Goal: Register for event/course

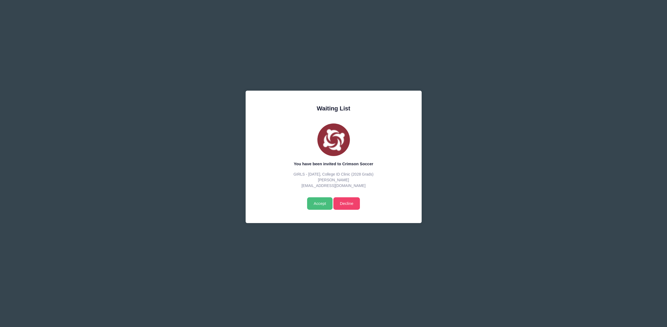
click at [319, 205] on input "Accept" at bounding box center [319, 203] width 25 height 12
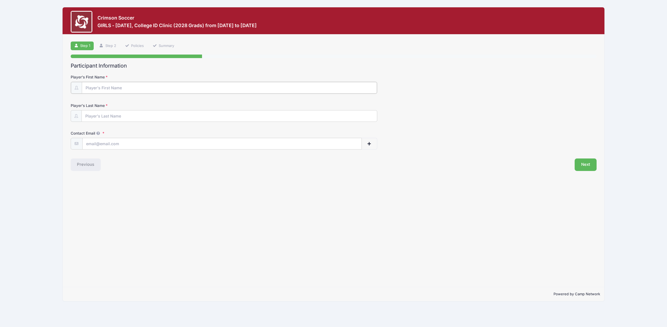
click at [102, 86] on input "Player's First Name" at bounding box center [230, 88] width 296 height 12
type input "Addison"
type input "Bartell"
drag, startPoint x: 138, startPoint y: 145, endPoint x: 83, endPoint y: 141, distance: 55.1
click at [83, 141] on input "teambartell@yahoo.com" at bounding box center [222, 143] width 279 height 12
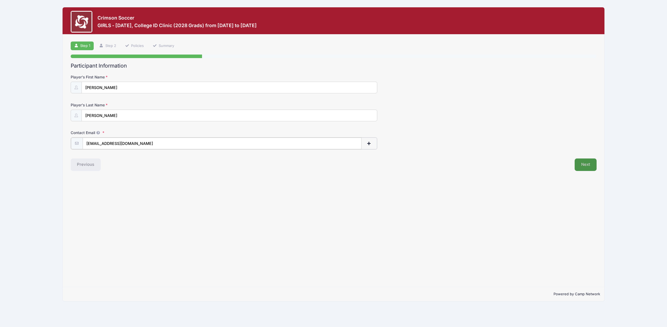
type input "[EMAIL_ADDRESS][DOMAIN_NAME]"
click at [585, 160] on button "Next" at bounding box center [586, 164] width 22 height 12
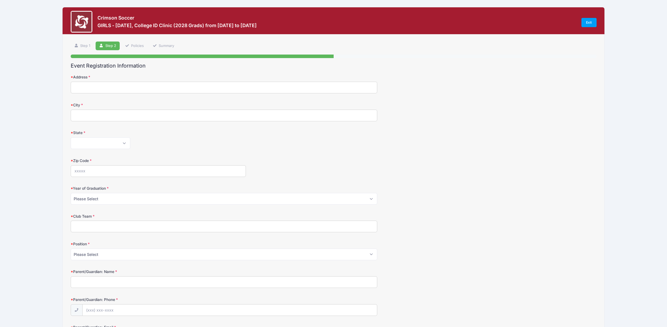
click at [170, 89] on input "Address" at bounding box center [224, 88] width 307 height 12
type input "1139 COTSWALD CT"
type input "Sunnyvale"
select select "CA"
type input "94087"
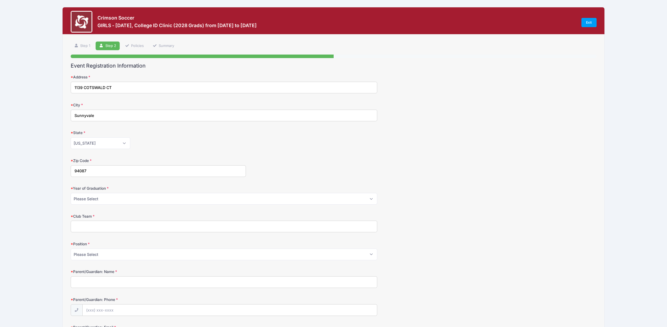
type input "Addison Bartell"
type input "(408) 599-9058"
type input "teambartell@yahoo.com"
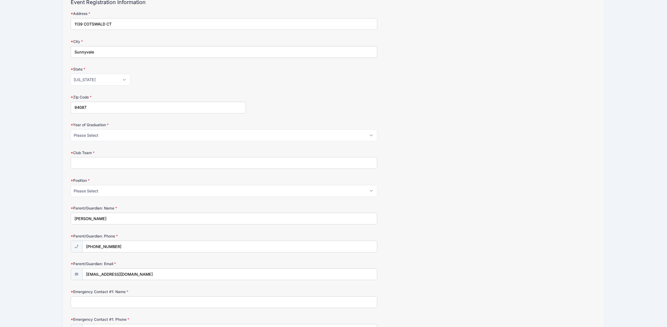
scroll to position [69, 0]
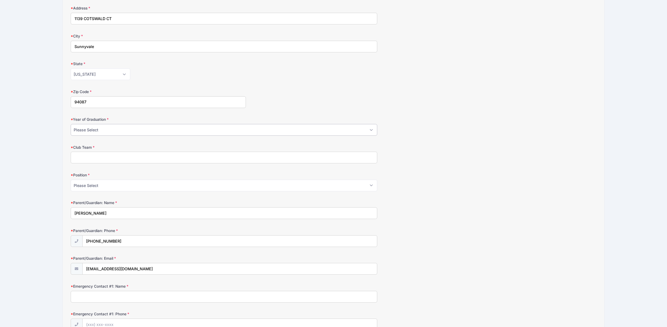
click at [110, 130] on select "Please Select 2025 2026 2027 2028 2029 2030 2031" at bounding box center [224, 130] width 307 height 12
select select "2026"
click at [71, 124] on select "Please Select 2025 2026 2027 2028 2029 2030 2031" at bounding box center [224, 130] width 307 height 12
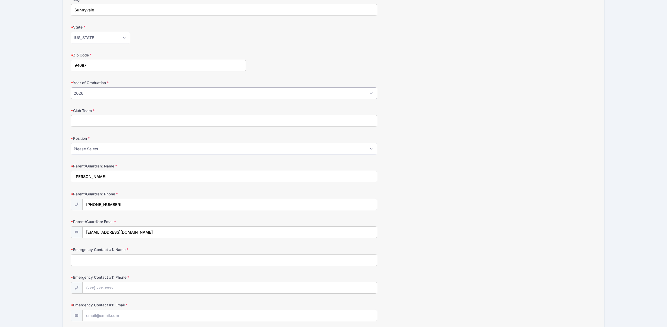
scroll to position [108, 0]
click at [99, 122] on input "Club Team" at bounding box center [224, 118] width 307 height 12
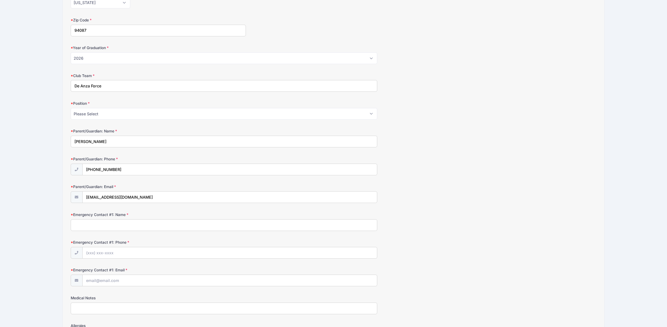
scroll to position [143, 0]
type input "De Anza Force"
click at [88, 115] on select "Please Select GK Def Mid Fwd" at bounding box center [224, 112] width 307 height 12
select select "GK"
click at [71, 106] on select "Please Select GK Def Mid Fwd" at bounding box center [224, 112] width 307 height 12
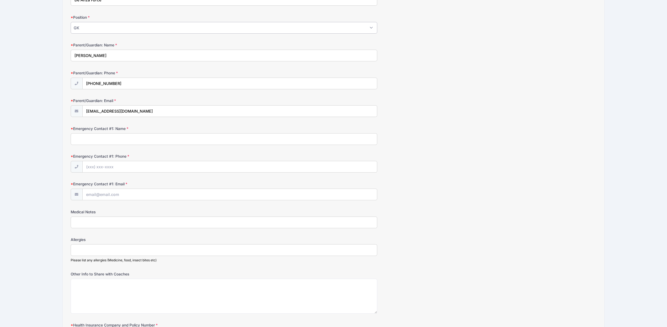
scroll to position [230, 0]
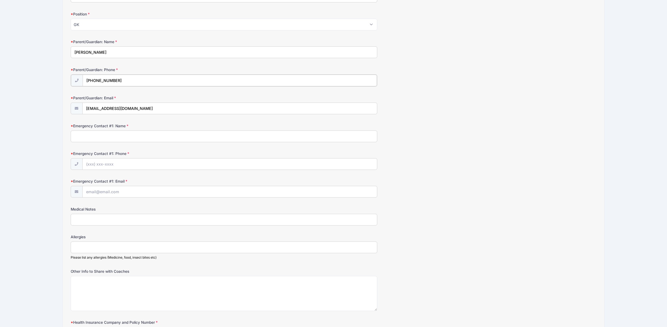
click at [124, 81] on input "(408) 599-9058" at bounding box center [230, 81] width 295 height 12
type input "(408) 313-0486"
drag, startPoint x: 114, startPoint y: 51, endPoint x: 56, endPoint y: 47, distance: 58.1
click at [56, 47] on div "Crimson Soccer GIRLS - October 11, College ID Clinic (2028 Grads) from 10/11 to…" at bounding box center [333, 92] width 651 height 645
type input "Lawson Bartell"
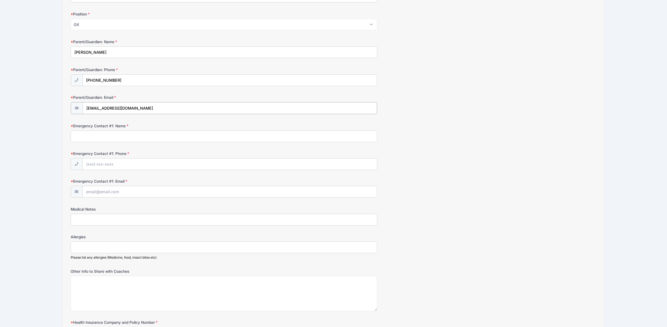
drag, startPoint x: 138, startPoint y: 109, endPoint x: 80, endPoint y: 106, distance: 57.8
click at [80, 106] on div "teambartell@yahoo.com" at bounding box center [224, 108] width 307 height 12
type input "scottbartell@gmail.com"
click at [124, 135] on input "Emergency Contact #1: Name" at bounding box center [224, 136] width 307 height 12
type input "Lawson Bartell"
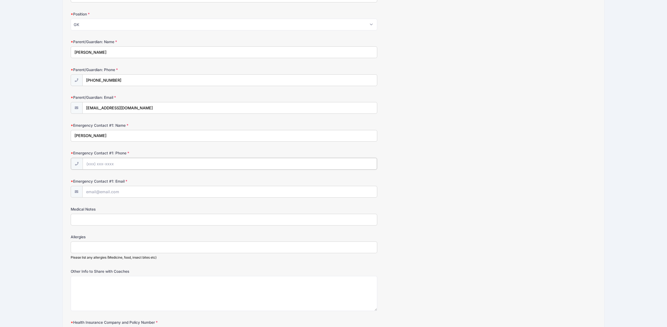
type input "(408) 313-0486"
type input "scottbartell@gmail.com"
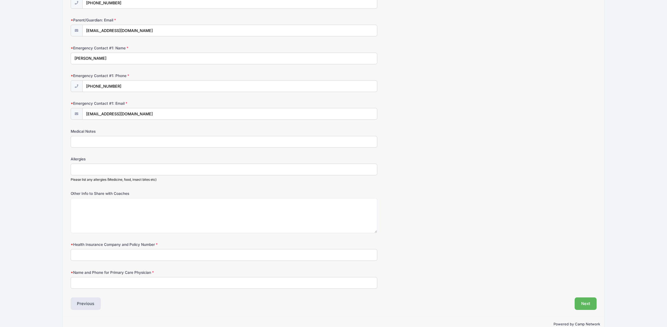
scroll to position [318, 0]
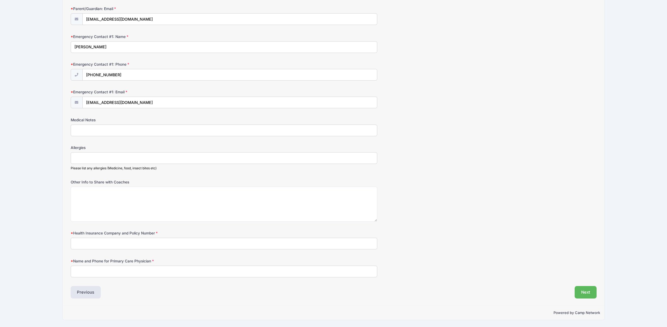
click at [92, 240] on input "Health Insurance Company and Policy Number" at bounding box center [224, 243] width 307 height 12
type input "Aetna"
click at [95, 271] on input "Name and Phone for Primary Care Physician" at bounding box center [224, 271] width 307 height 12
paste input "Sridivya Majji, DO"
type input "Sridivya Majji, DO"
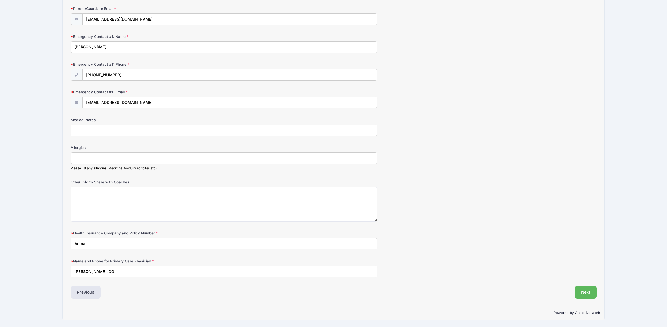
click at [96, 244] on input "Aetna" at bounding box center [224, 243] width 307 height 12
click at [88, 243] on input "Aetna /w1566 70526" at bounding box center [224, 243] width 307 height 12
click at [88, 243] on input "Aetna W1566 70526" at bounding box center [224, 243] width 307 height 12
type input "Aetna W1566 70526"
click at [594, 293] on button "Next" at bounding box center [586, 292] width 22 height 12
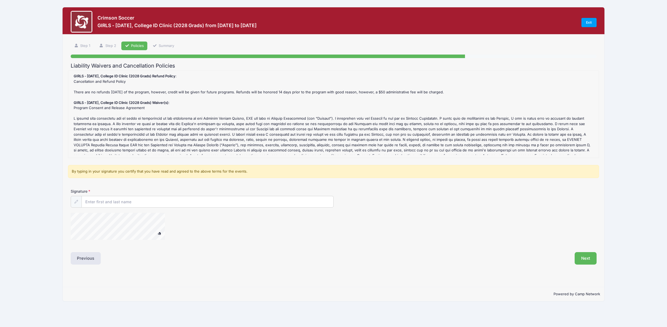
scroll to position [0, 0]
click at [164, 199] on input "Signature" at bounding box center [208, 202] width 252 height 12
type input "Lawson Bartell"
click at [582, 256] on button "Next" at bounding box center [586, 258] width 22 height 12
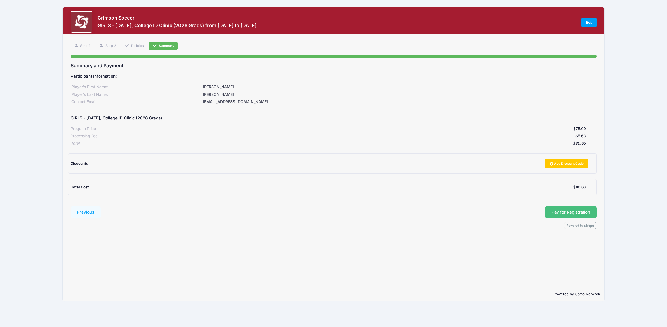
click at [571, 213] on button "Pay for Registration" at bounding box center [570, 212] width 51 height 12
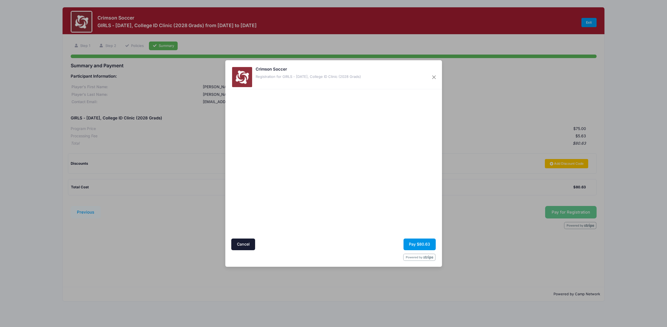
click at [419, 247] on button "Pay $80.63" at bounding box center [420, 244] width 32 height 12
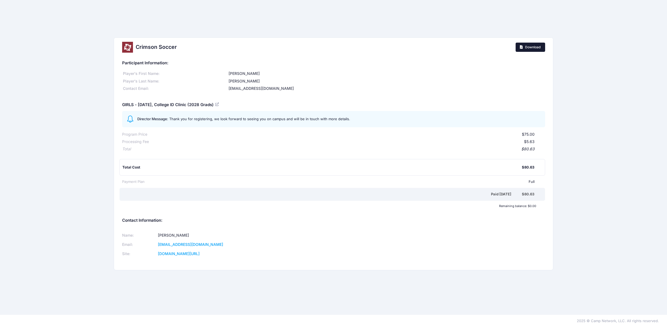
click at [531, 45] on span "Download" at bounding box center [532, 47] width 15 height 4
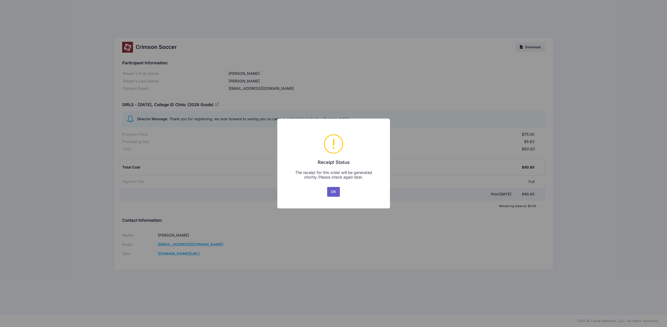
click at [334, 190] on button "OK" at bounding box center [333, 192] width 13 height 10
